Goal: Register for event/course

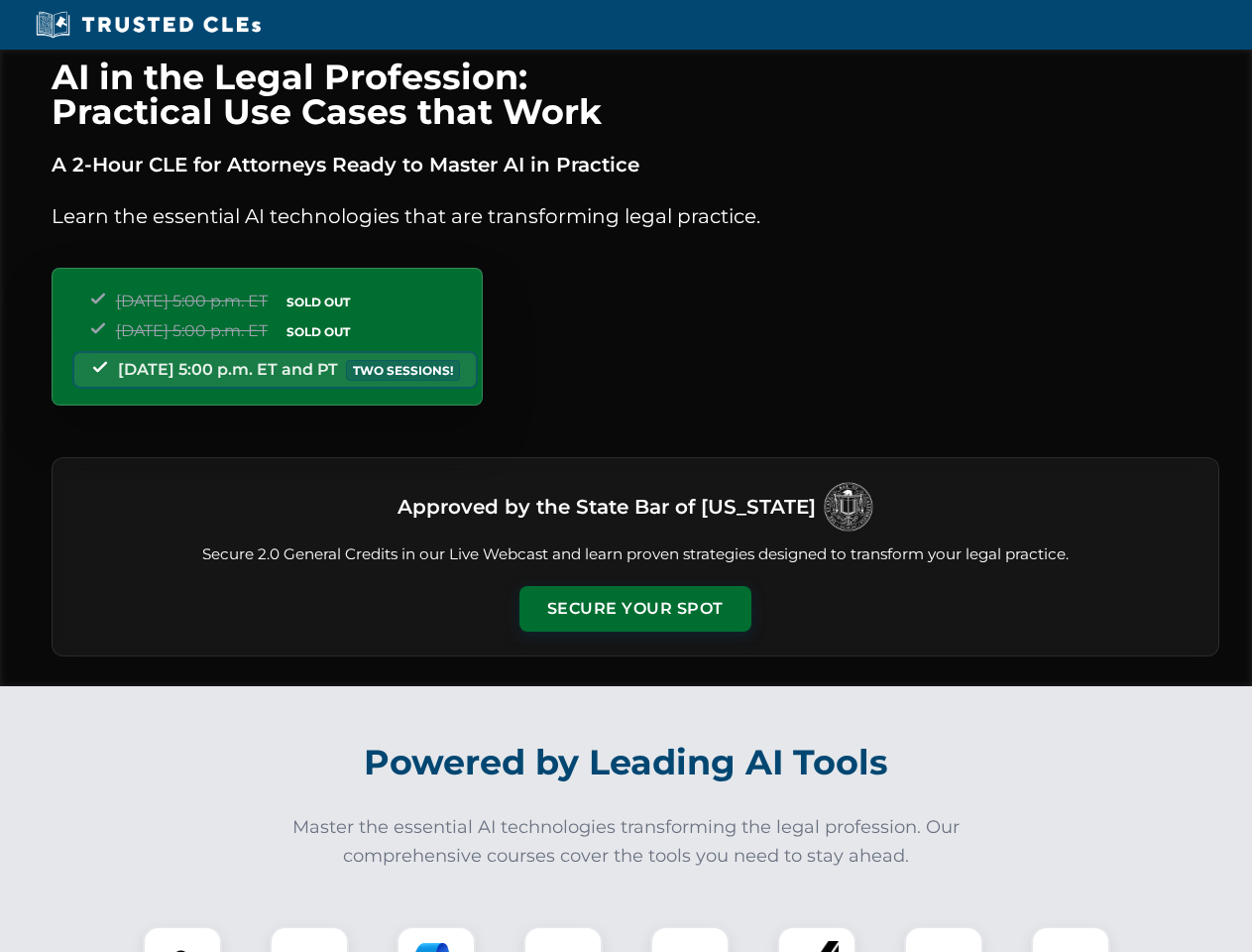
click at [634, 609] on button "Secure Your Spot" at bounding box center [635, 609] width 232 height 46
click at [183, 939] on img at bounding box center [183, 966] width 58 height 58
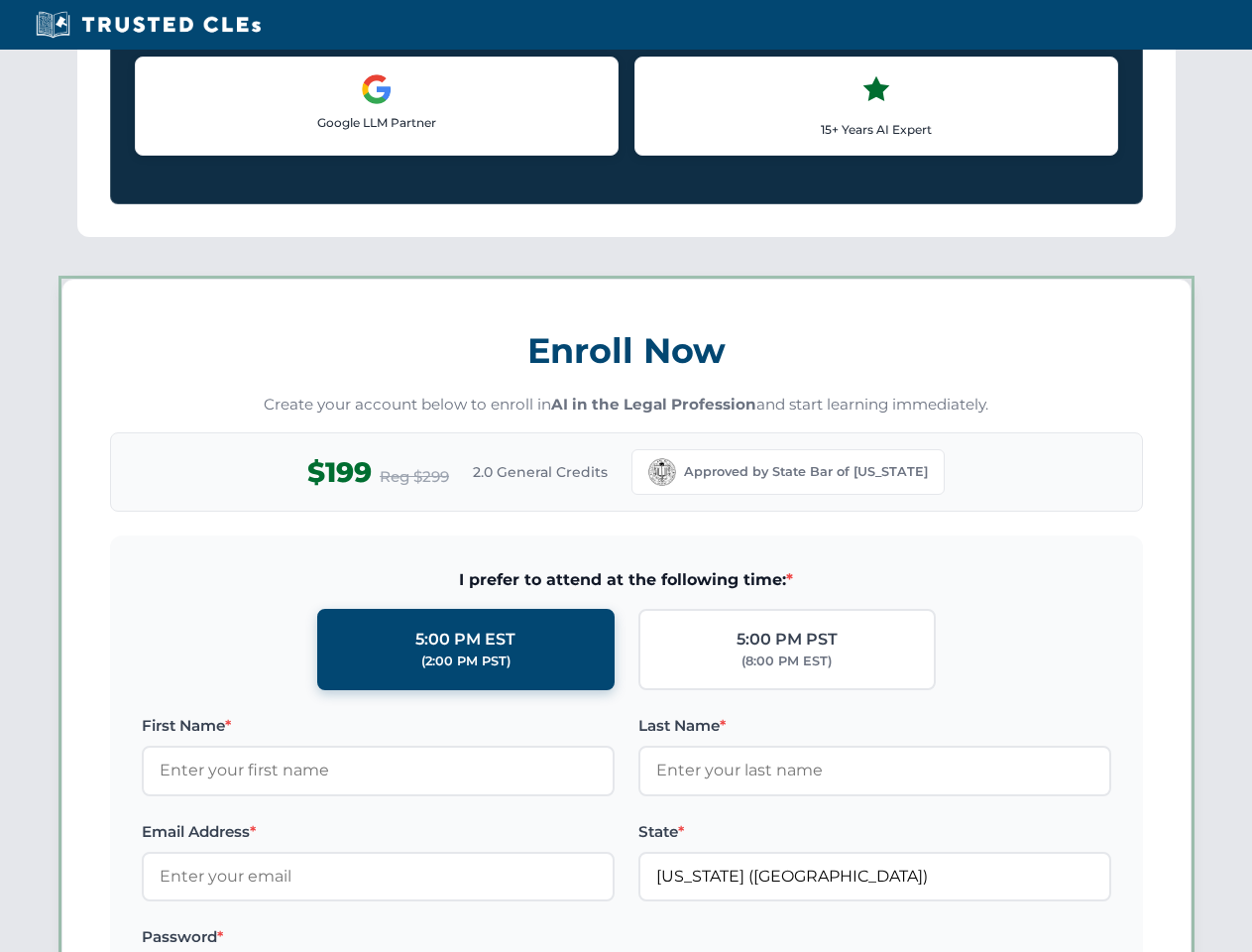
click at [436, 939] on label "Password *" at bounding box center [378, 937] width 473 height 24
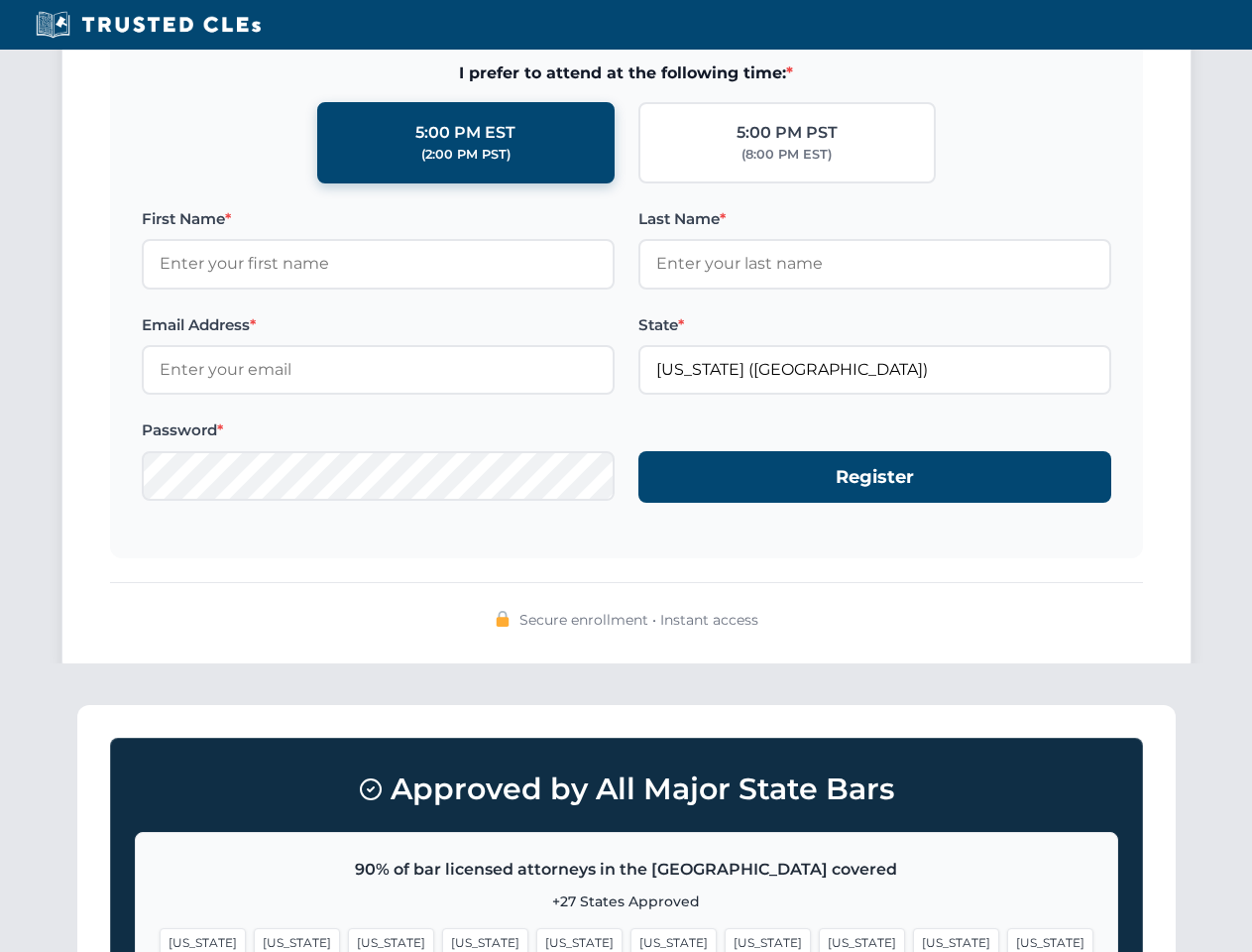
click at [913, 939] on span "[US_STATE]" at bounding box center [956, 942] width 86 height 29
